Goal: Information Seeking & Learning: Learn about a topic

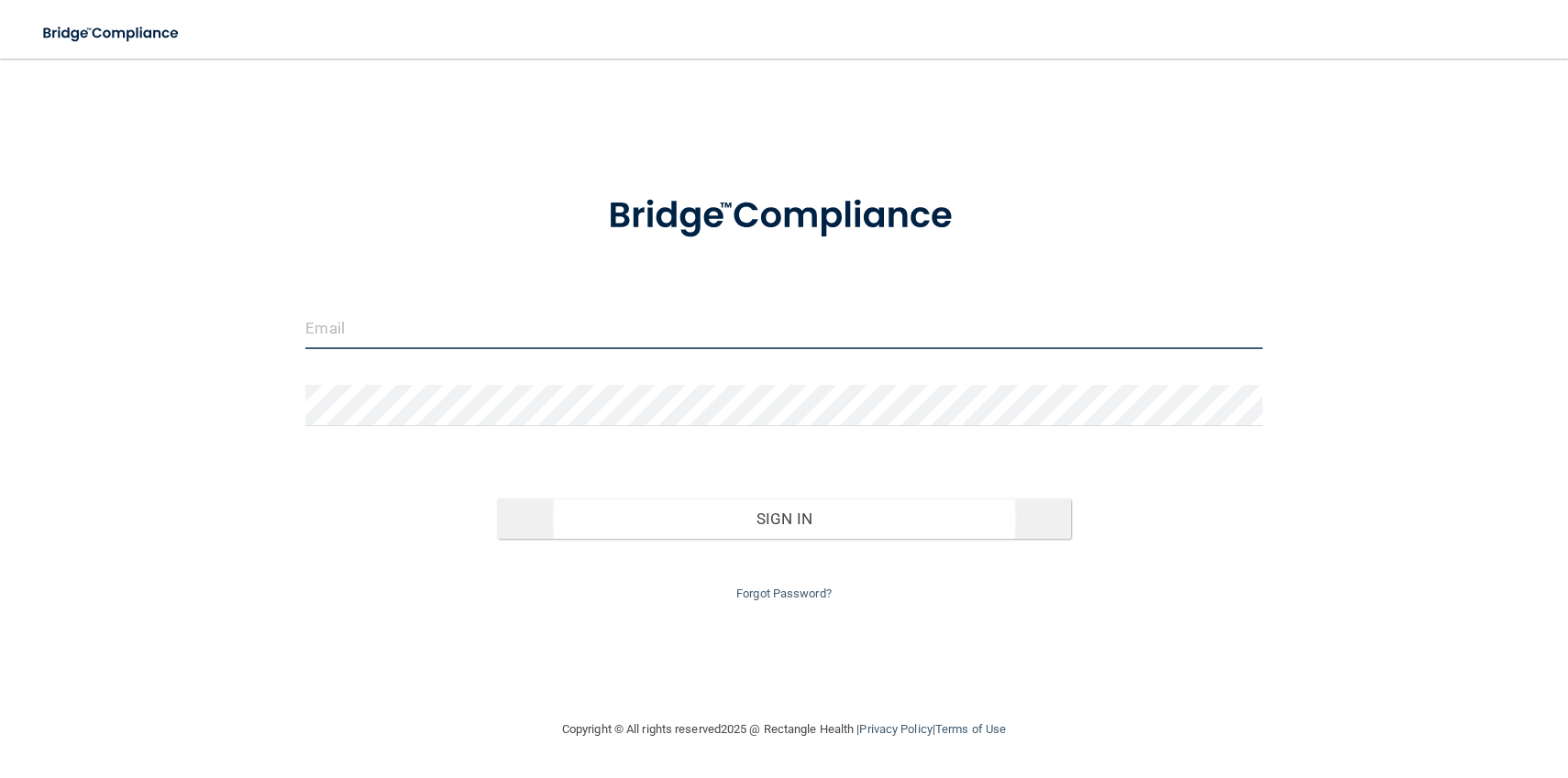
type input "[EMAIL_ADDRESS][DOMAIN_NAME]"
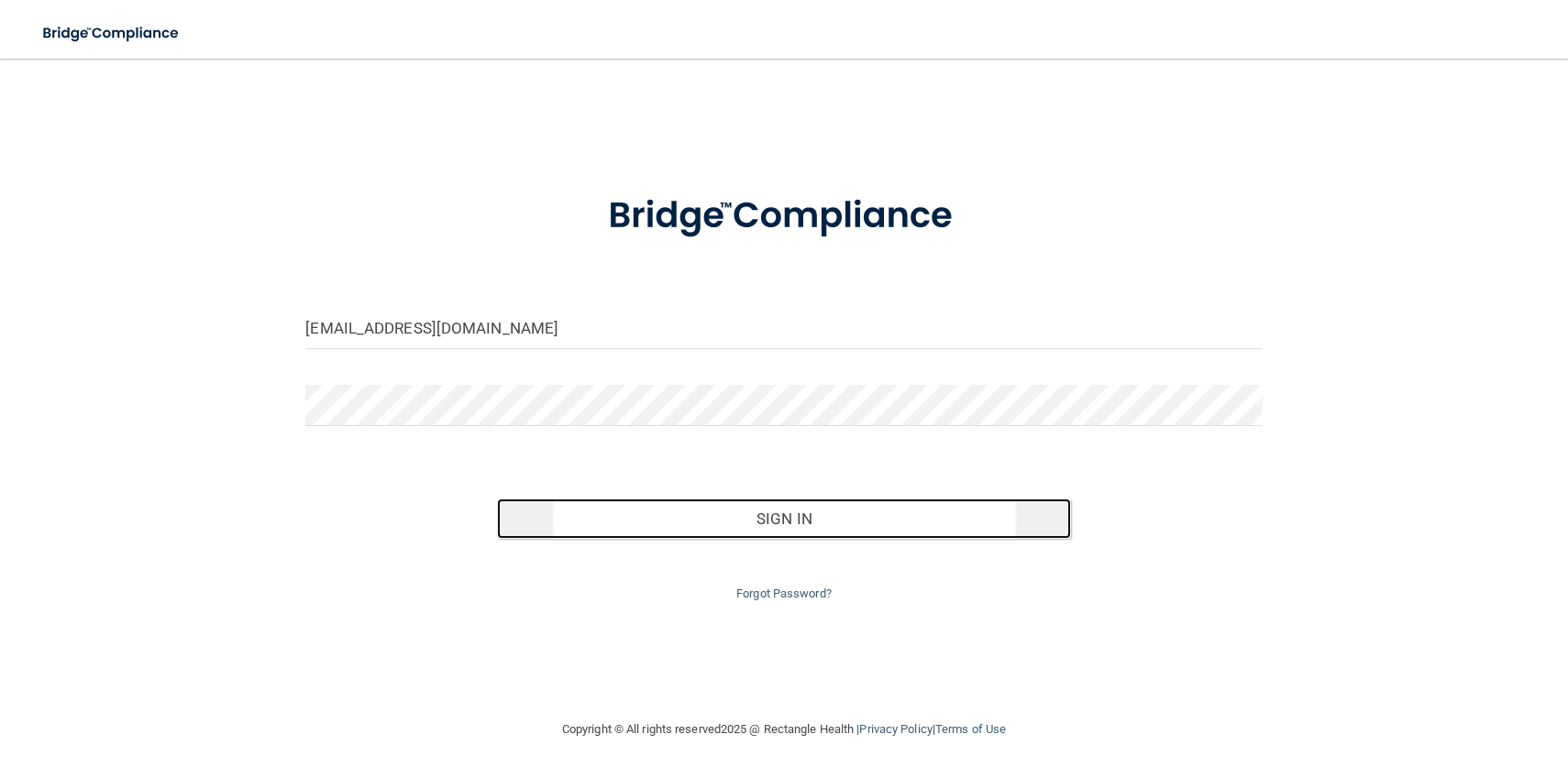
click at [591, 529] on button "Sign In" at bounding box center [784, 519] width 574 height 40
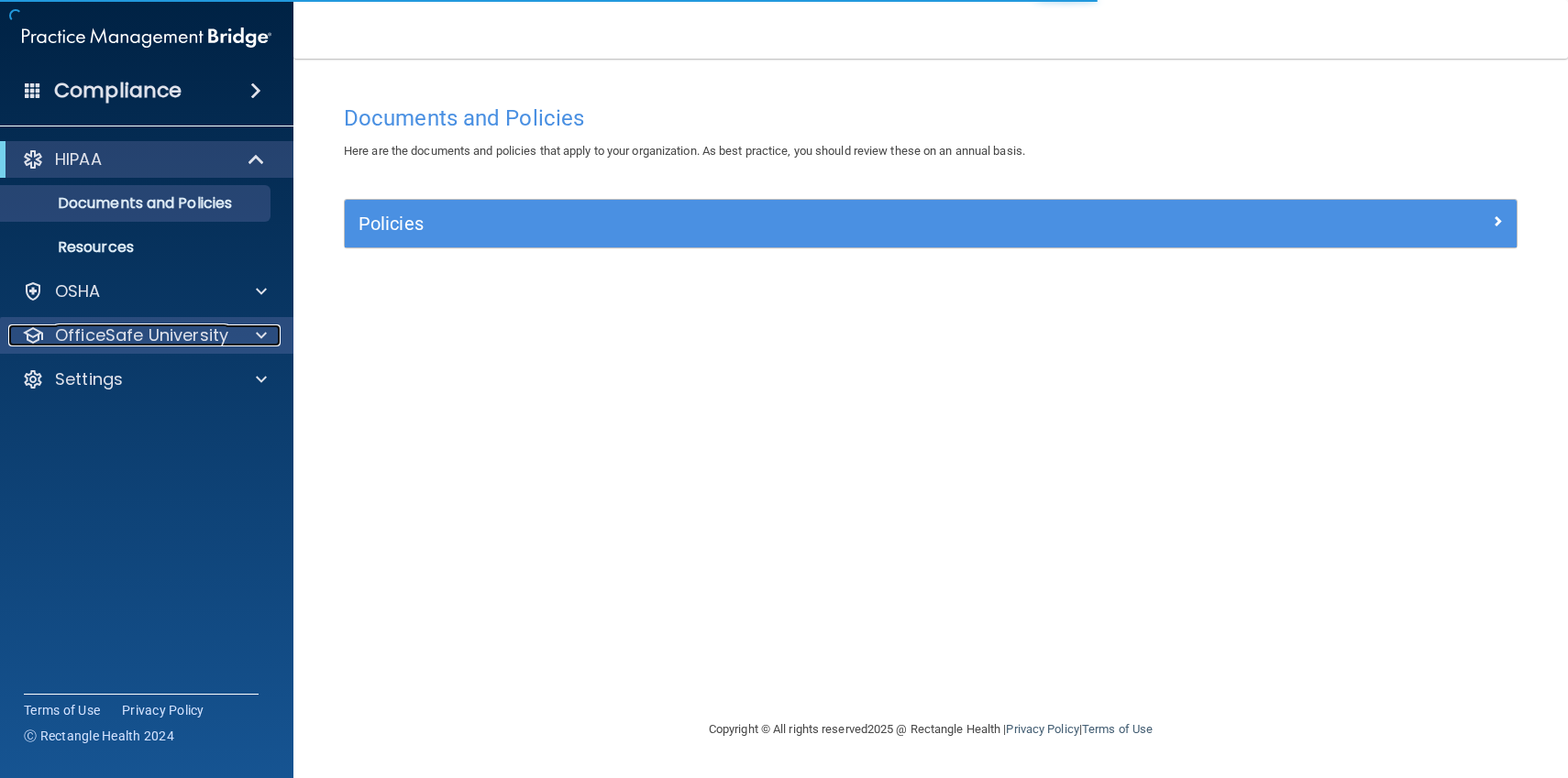
click at [178, 331] on p "OfficeSafe University" at bounding box center [141, 335] width 173 height 22
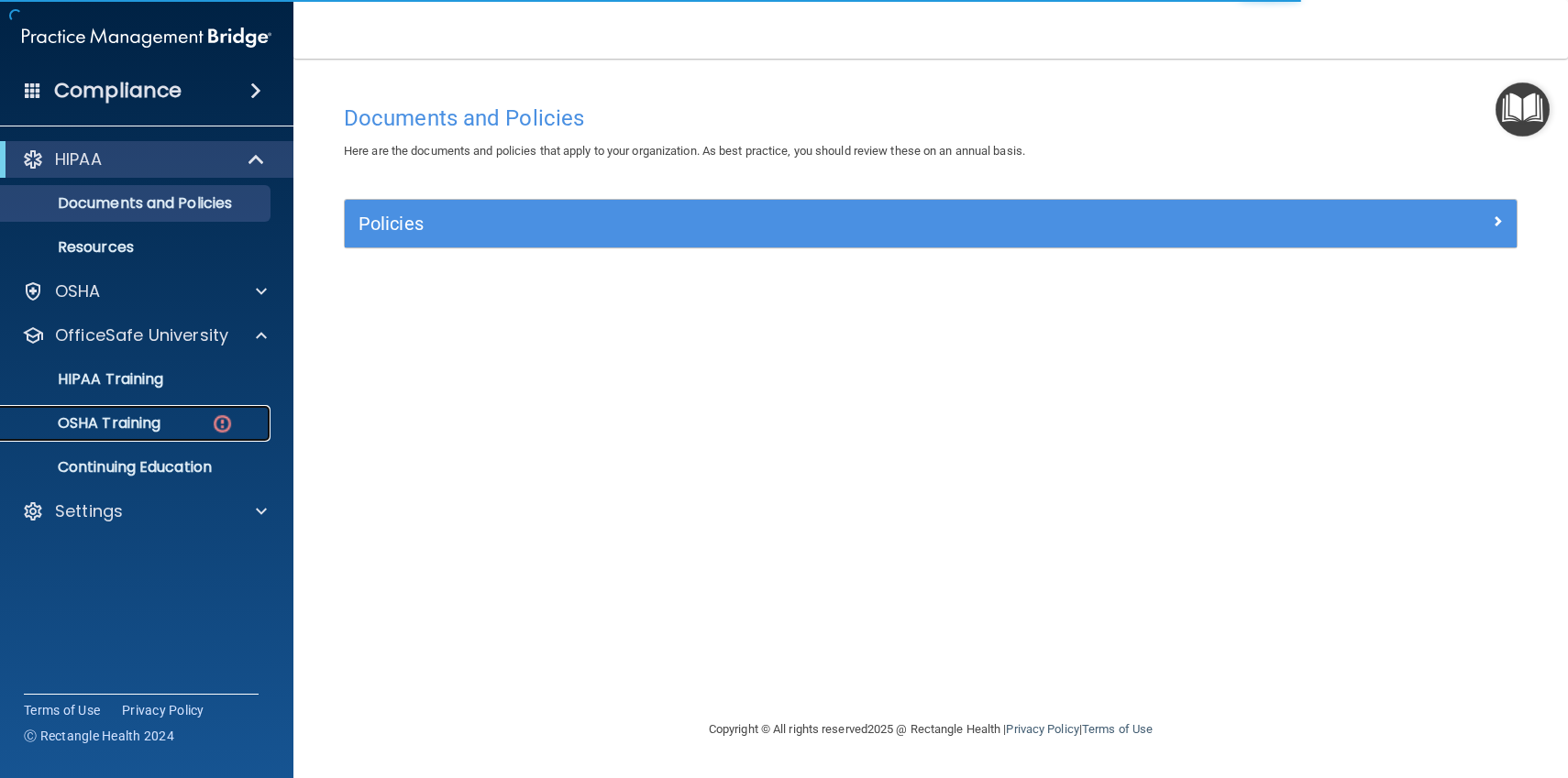
click at [179, 423] on div "OSHA Training" at bounding box center [137, 423] width 250 height 18
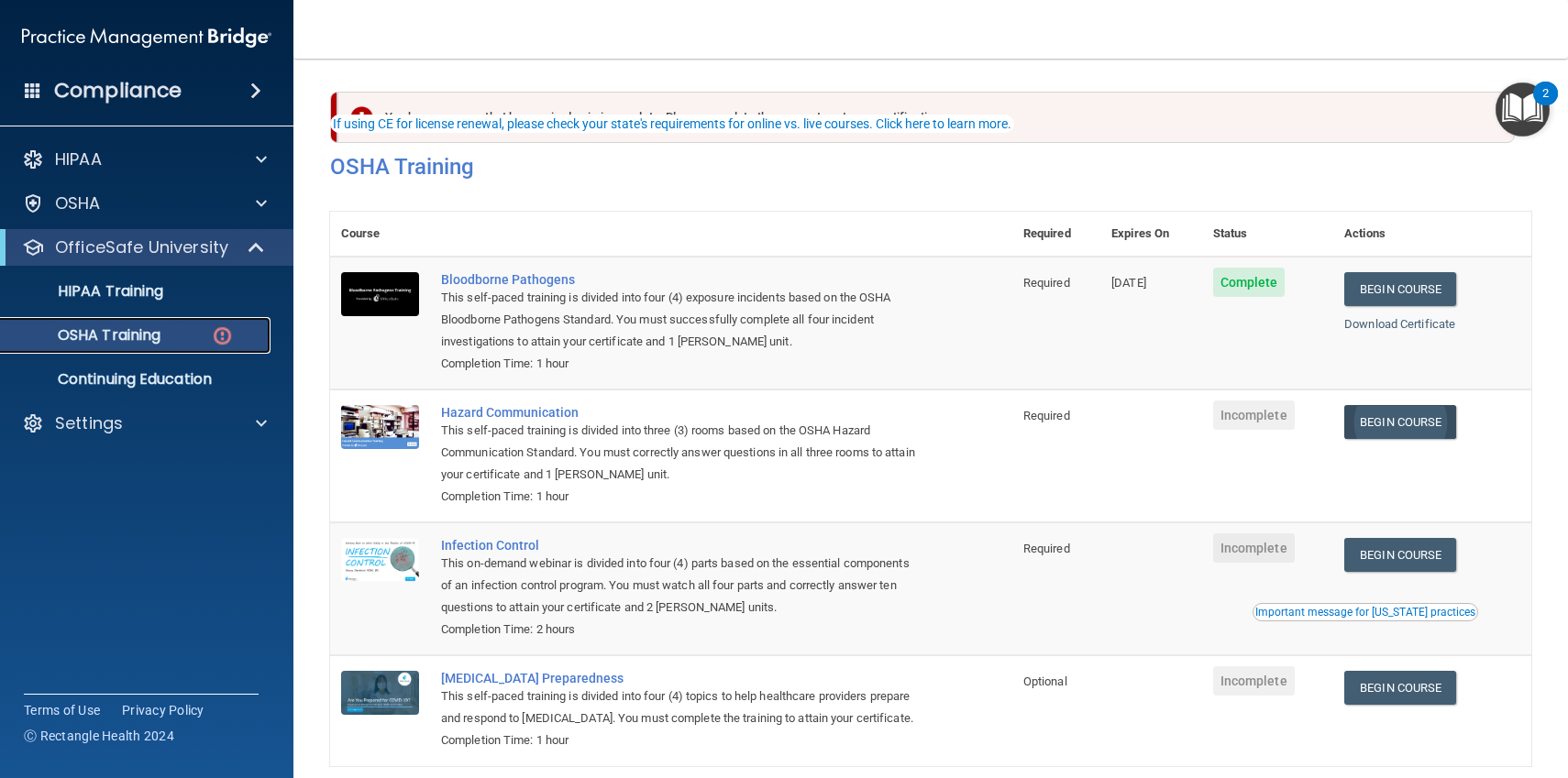
scroll to position [85, 0]
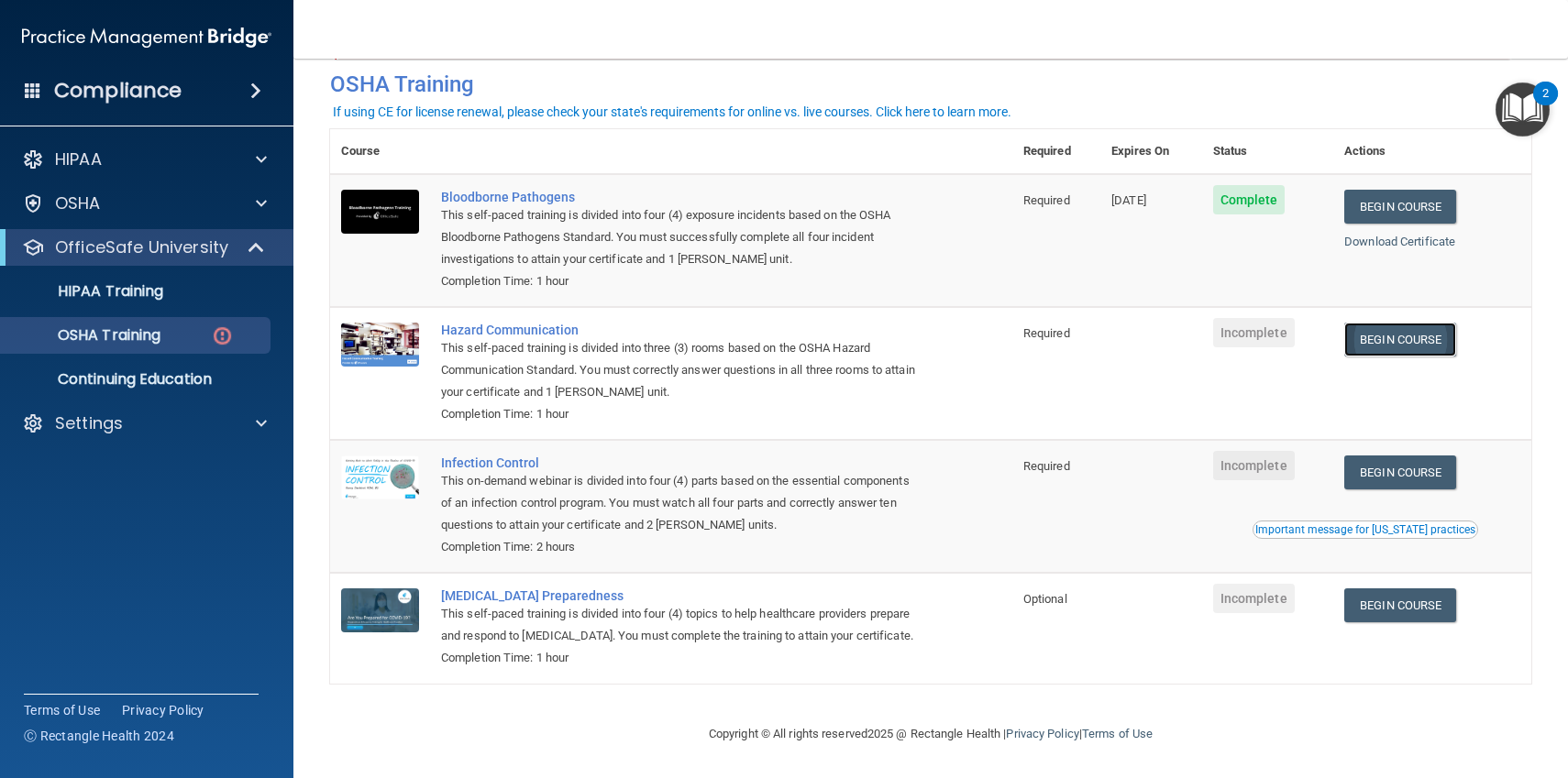
click at [1402, 344] on link "Begin Course" at bounding box center [1400, 339] width 112 height 34
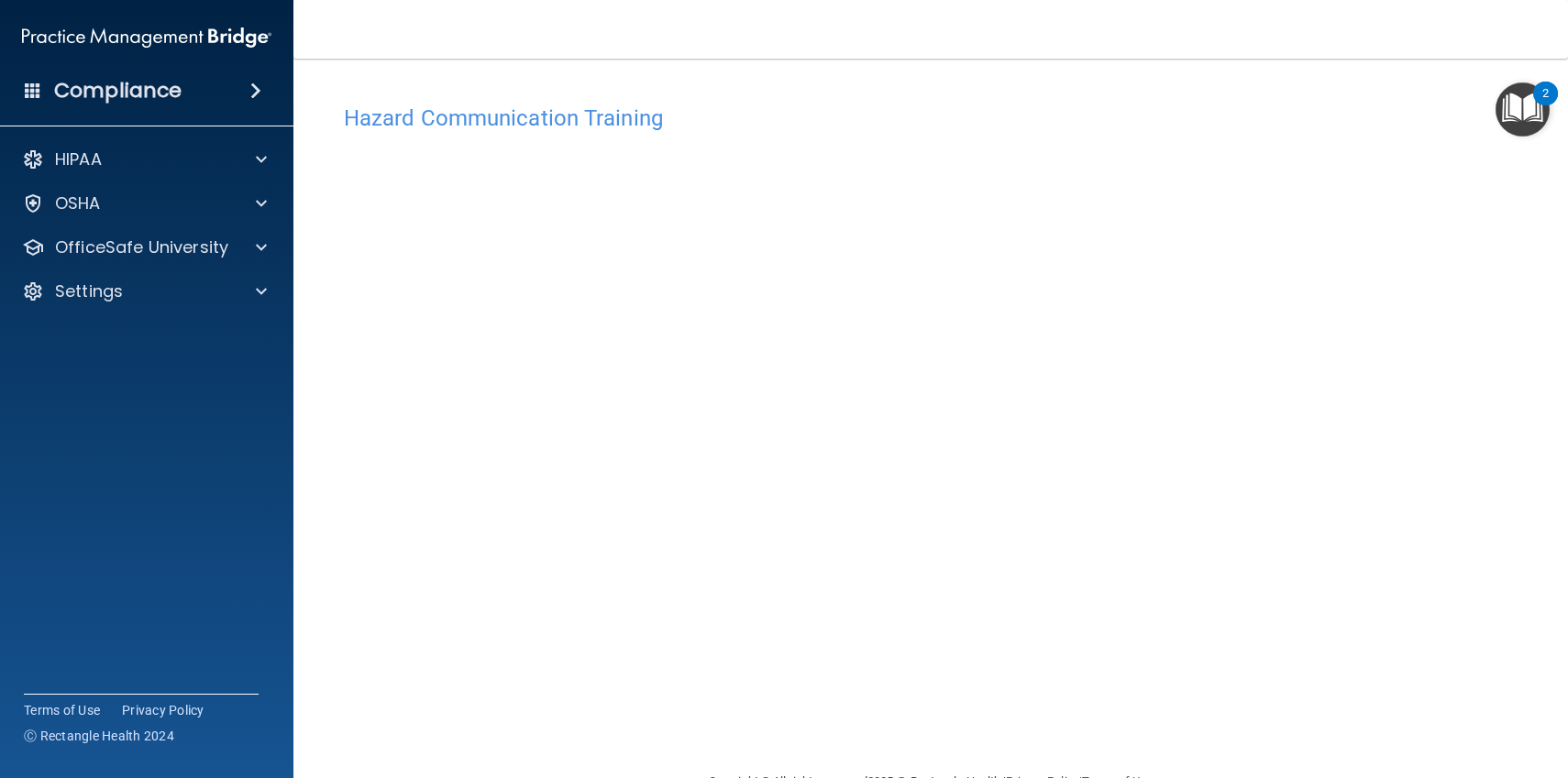
scroll to position [48, 0]
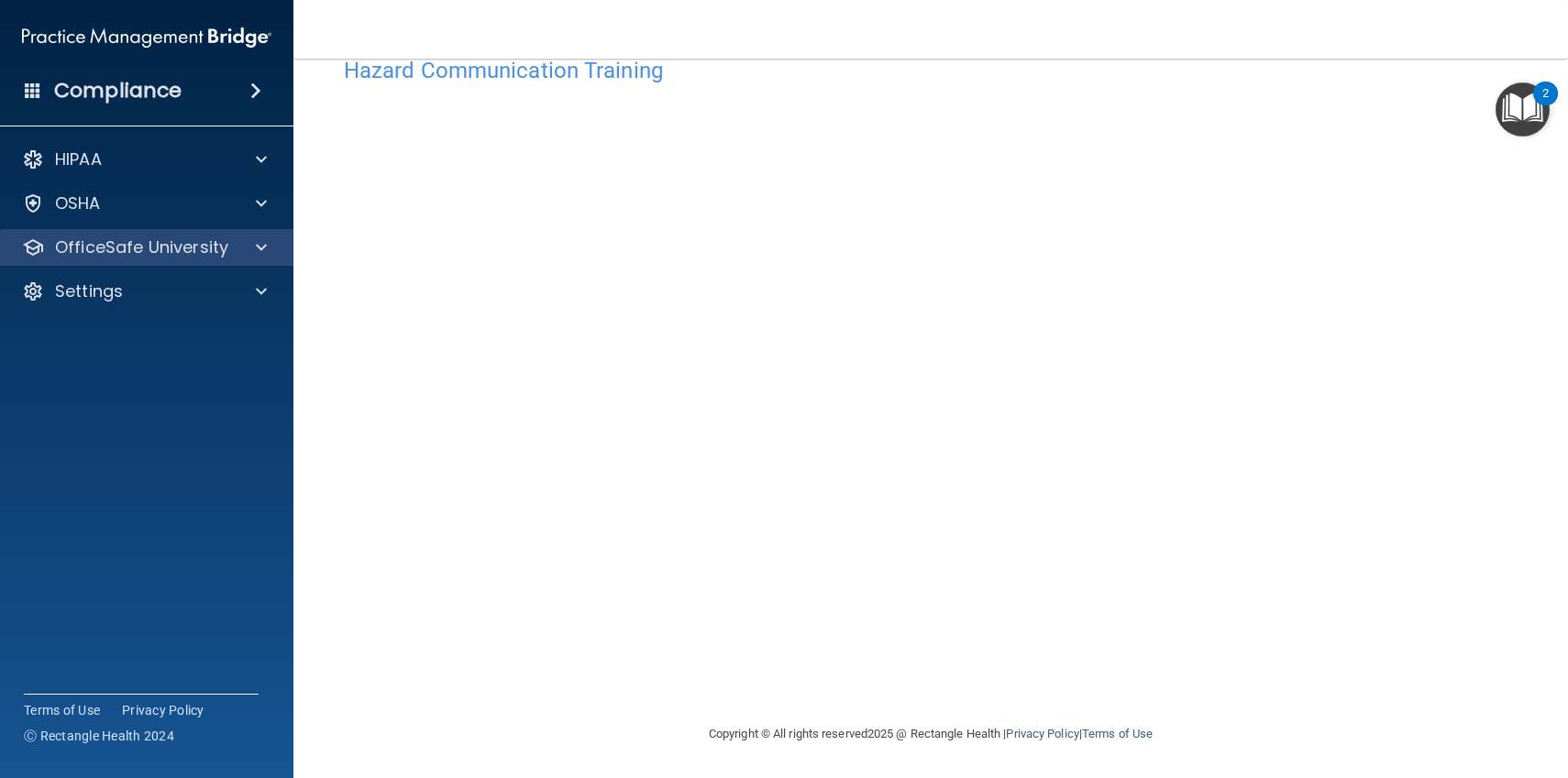
click at [225, 234] on div "OfficeSafe University" at bounding box center [147, 247] width 294 height 37
click at [182, 251] on p "OfficeSafe University" at bounding box center [141, 247] width 173 height 22
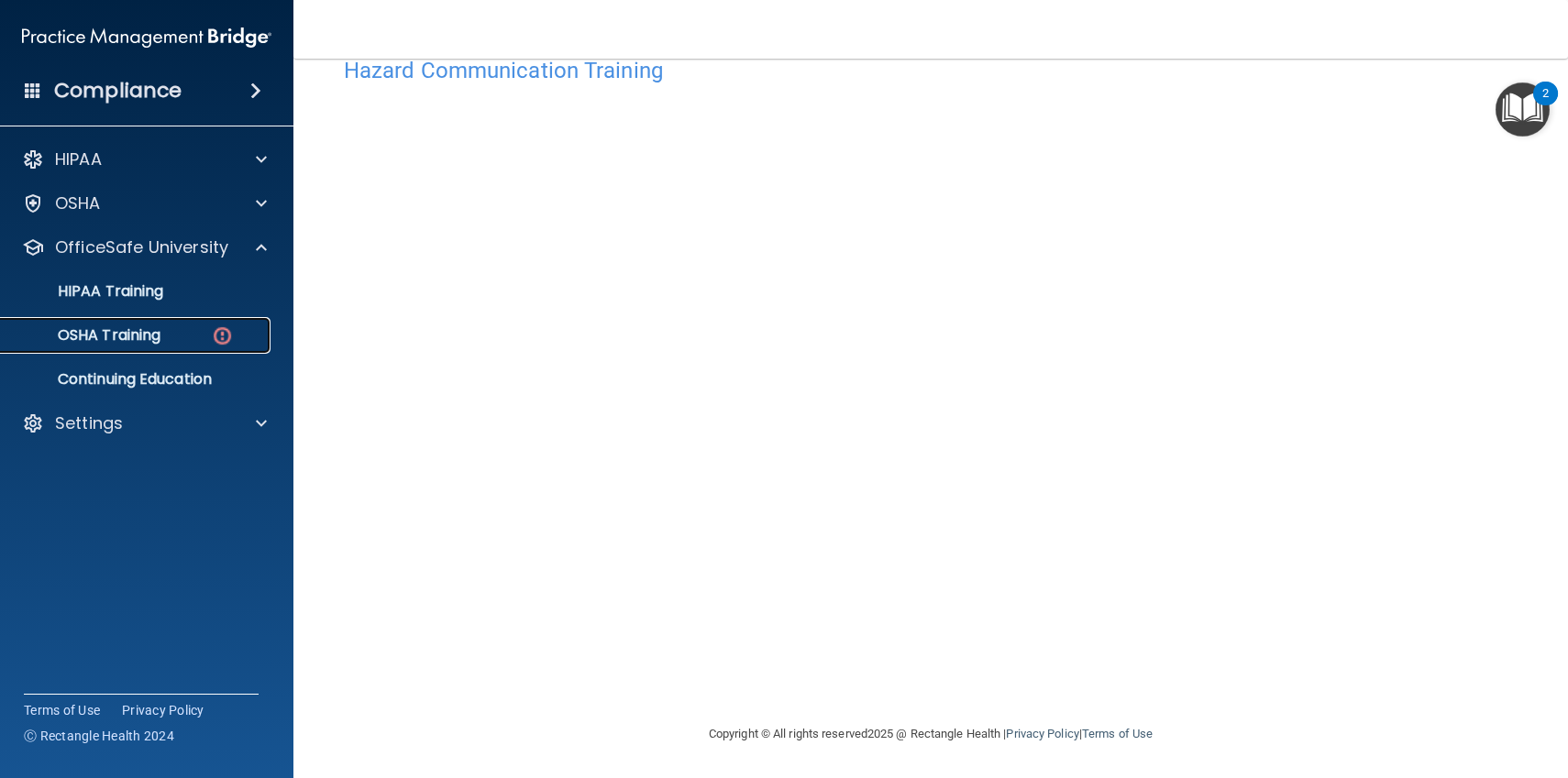
click at [132, 339] on p "OSHA Training" at bounding box center [86, 335] width 148 height 18
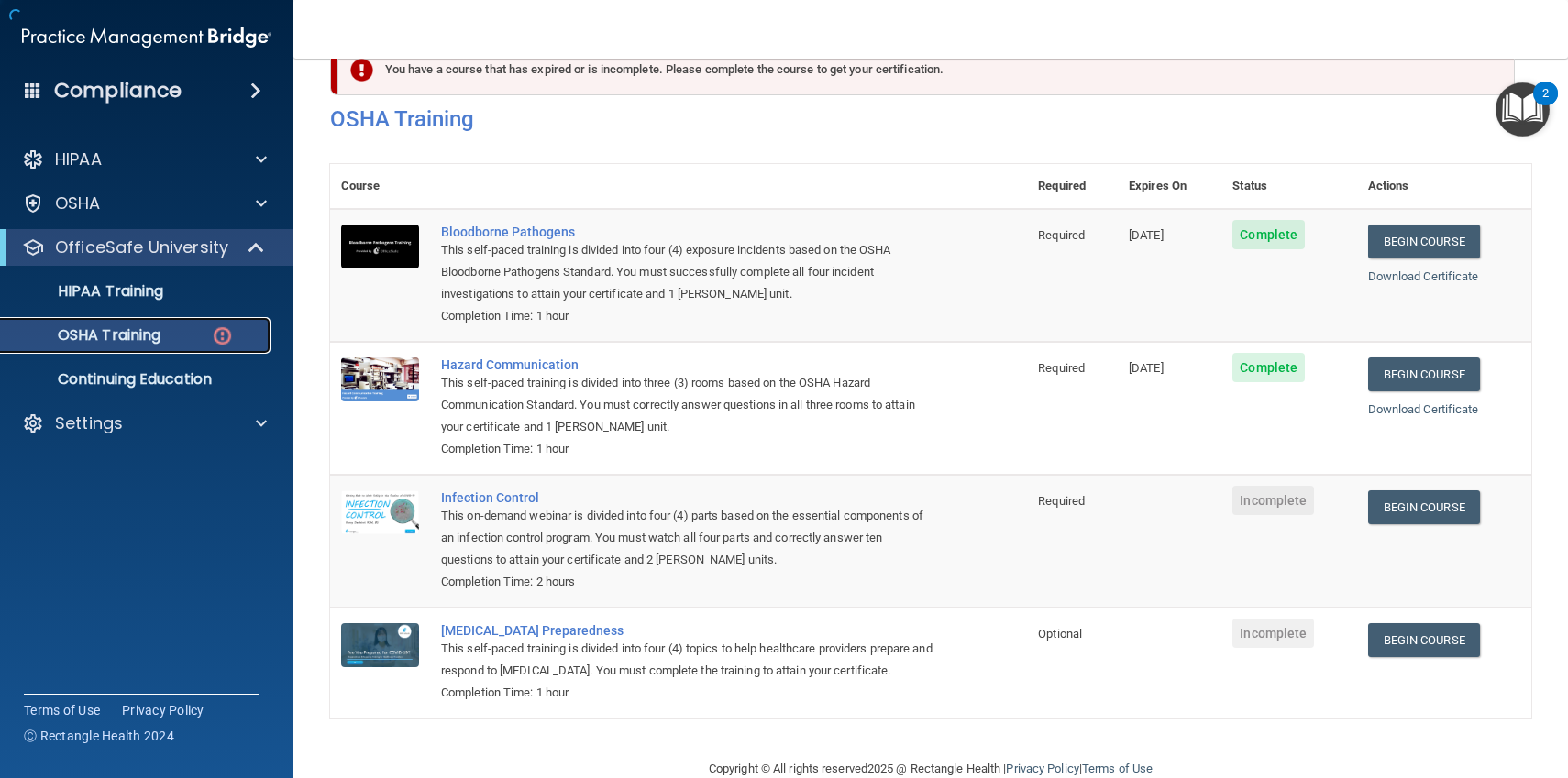
scroll to position [85, 0]
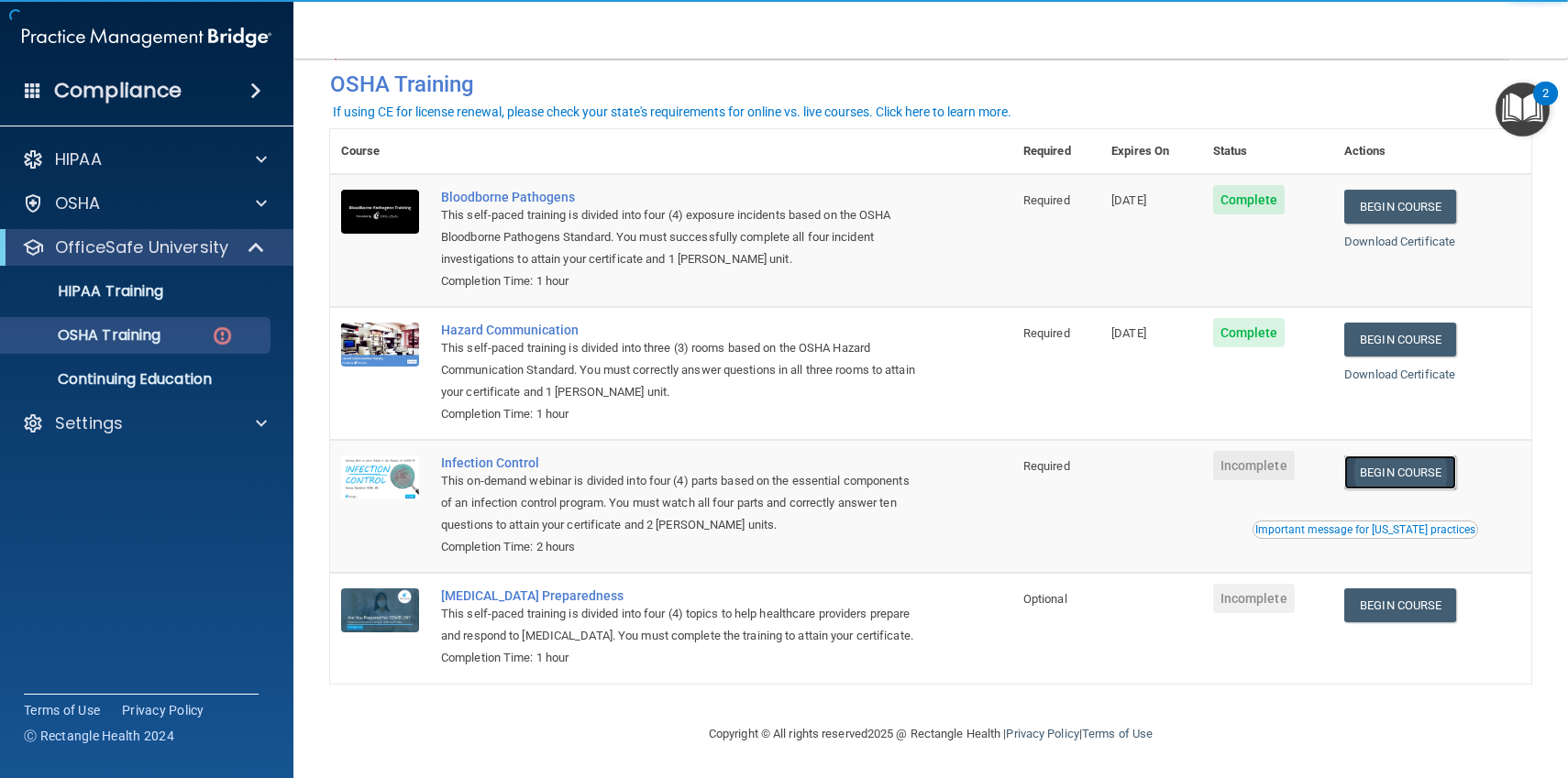
click at [1369, 473] on link "Begin Course" at bounding box center [1400, 472] width 112 height 34
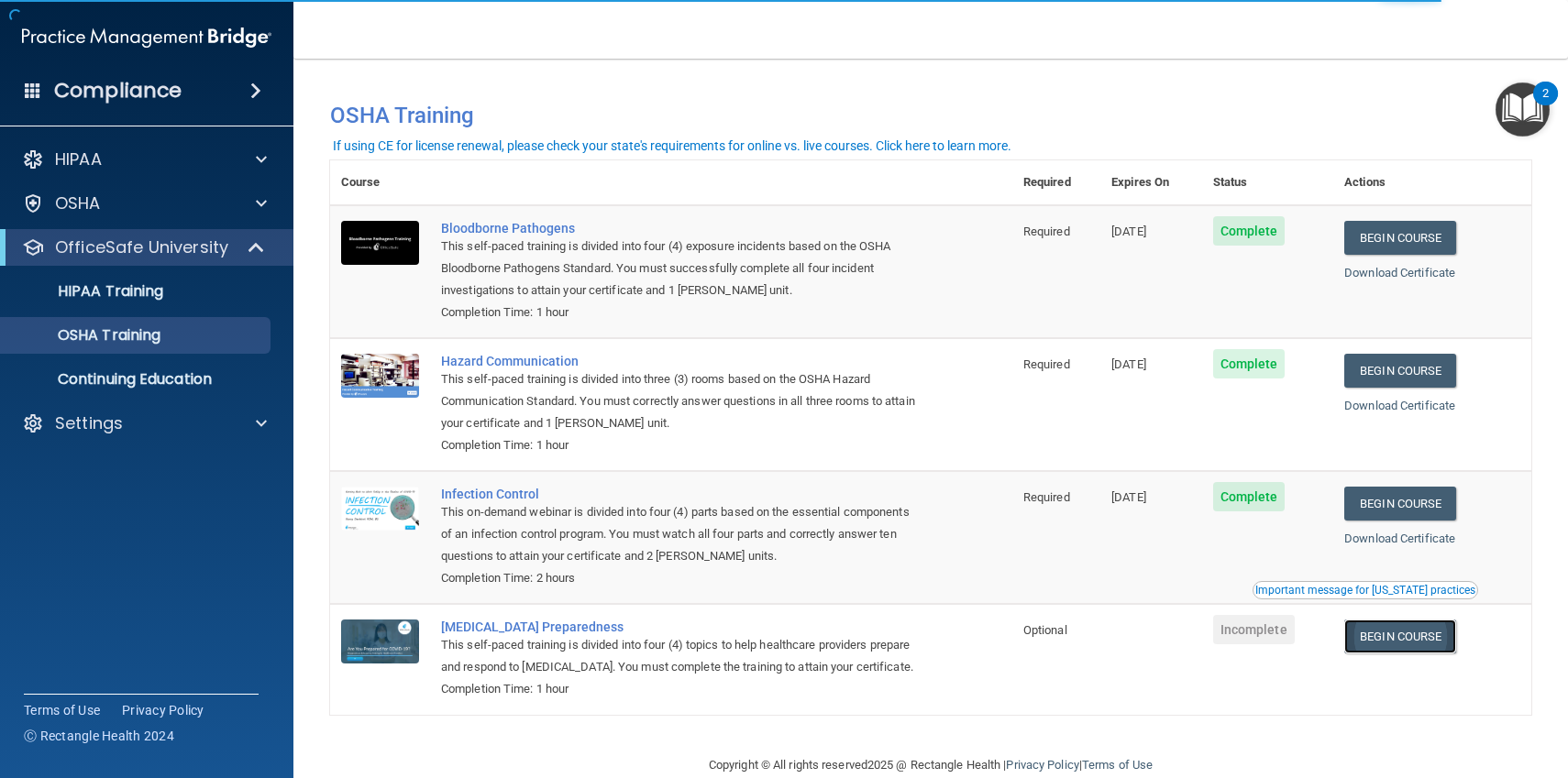
click at [1392, 639] on link "Begin Course" at bounding box center [1400, 636] width 112 height 34
